Goal: Entertainment & Leisure: Consume media (video, audio)

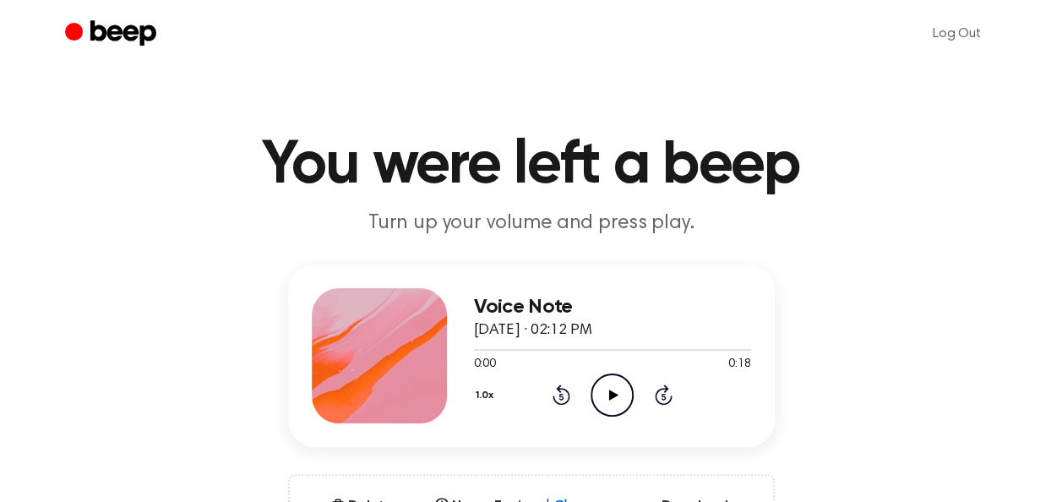
click at [613, 385] on icon "Play Audio" at bounding box center [612, 395] width 43 height 43
click at [612, 399] on icon "Pause Audio" at bounding box center [612, 395] width 43 height 43
click at [619, 382] on icon "Play Audio" at bounding box center [612, 395] width 43 height 43
click at [612, 401] on icon "Pause Audio" at bounding box center [612, 395] width 43 height 43
click at [613, 396] on icon at bounding box center [613, 395] width 9 height 11
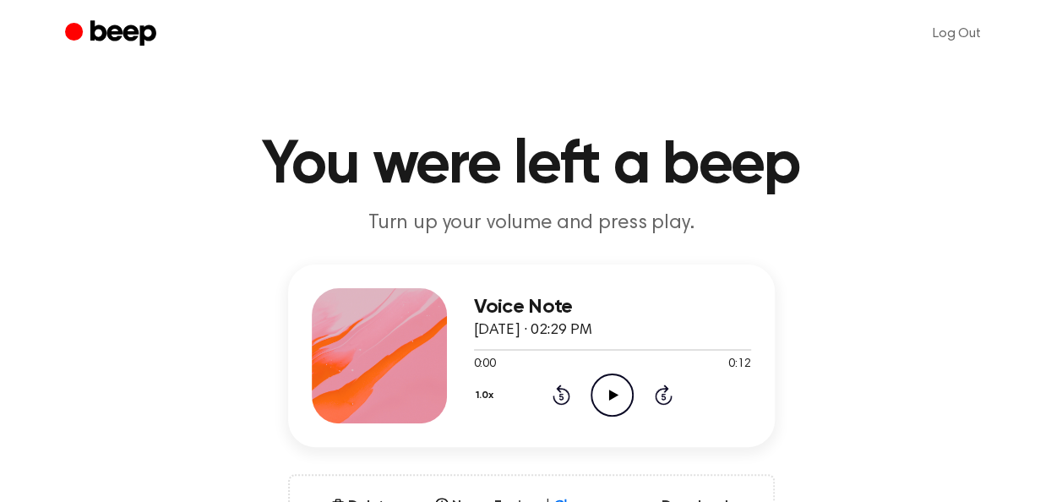
click at [613, 397] on icon at bounding box center [613, 395] width 9 height 11
click at [613, 397] on icon "Pause Audio" at bounding box center [612, 395] width 43 height 43
